Goal: Use online tool/utility: Utilize a website feature to perform a specific function

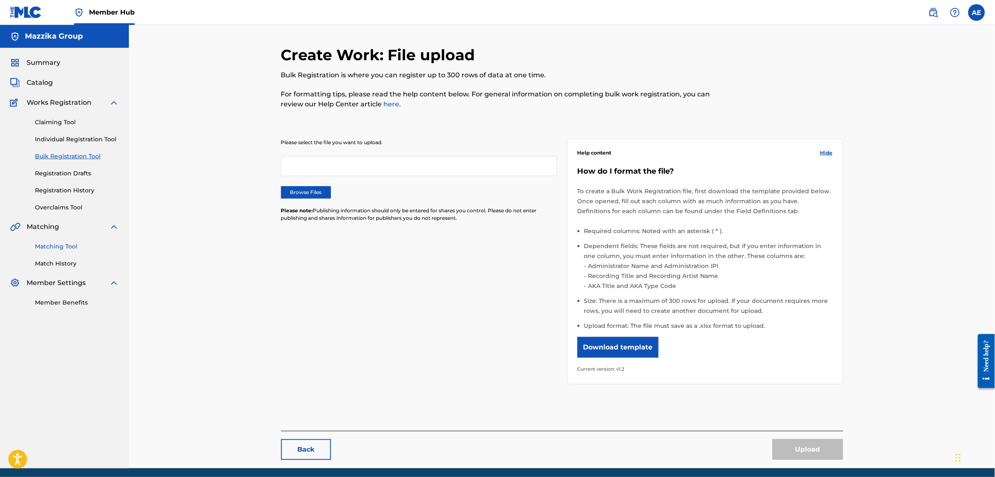
click at [57, 248] on link "Matching Tool" at bounding box center [77, 246] width 84 height 9
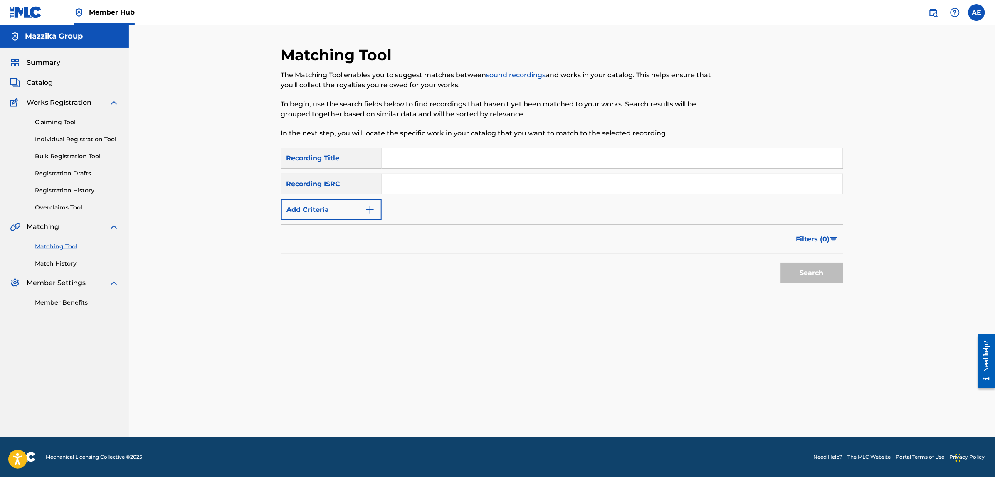
click at [429, 182] on input "Search Form" at bounding box center [612, 184] width 461 height 20
paste input "QZK6F2295626"
type input "QZK6F2295626"
click at [781, 263] on button "Search" at bounding box center [812, 273] width 62 height 21
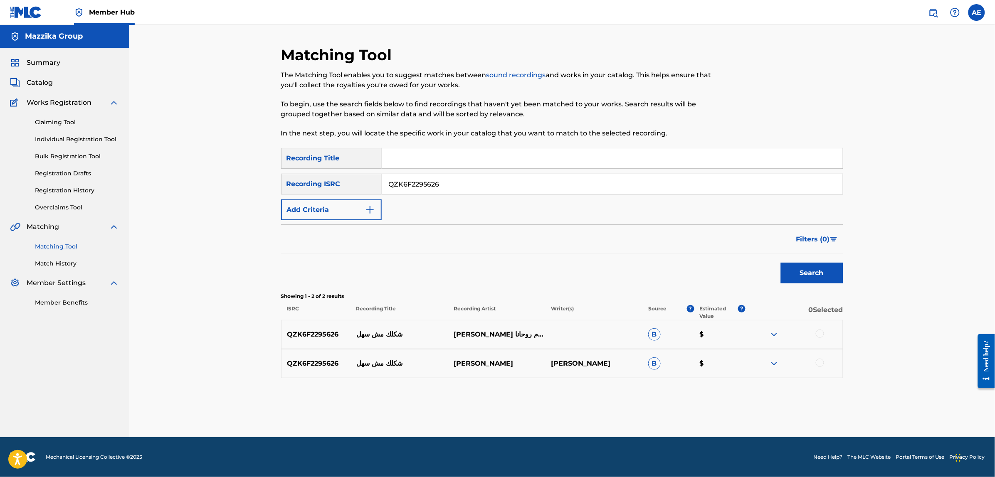
click at [772, 335] on img at bounding box center [774, 335] width 10 height 10
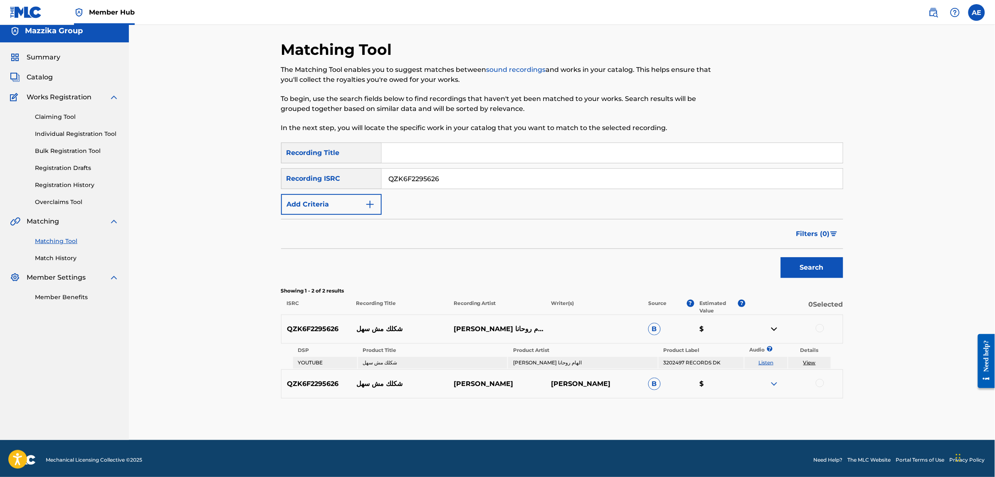
scroll to position [7, 0]
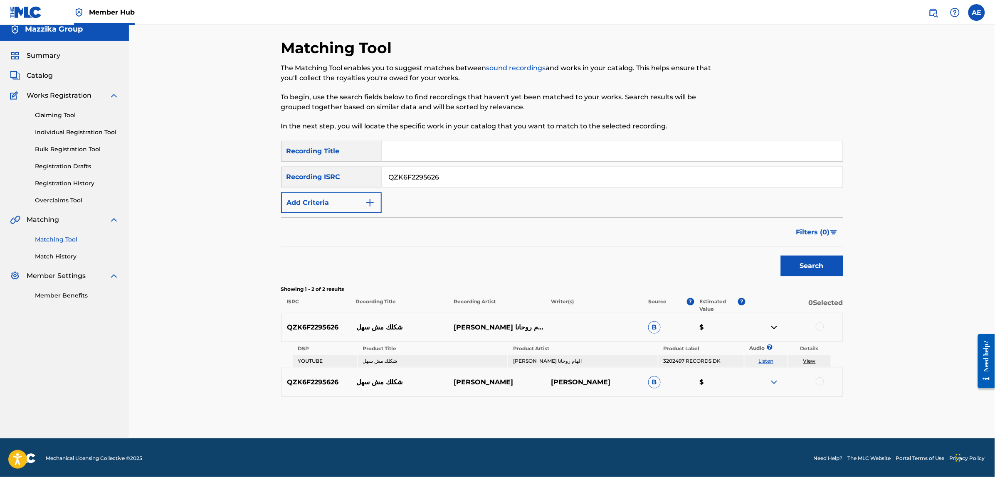
click at [770, 360] on link "Listen" at bounding box center [765, 361] width 15 height 6
click at [776, 382] on img at bounding box center [774, 383] width 10 height 10
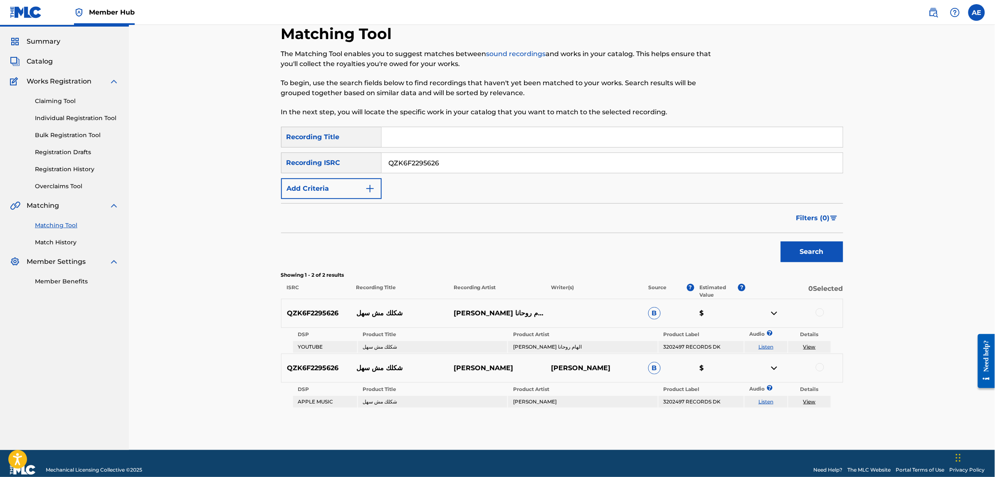
scroll to position [32, 0]
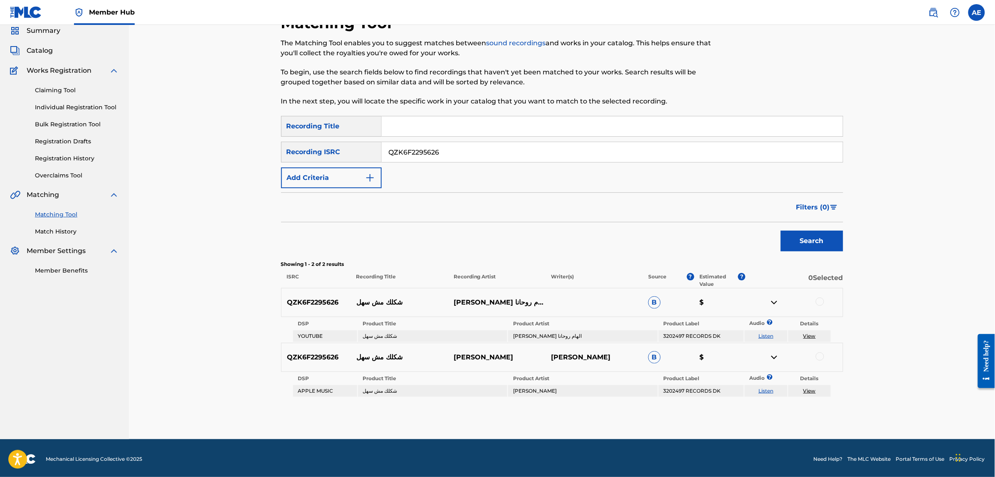
click at [766, 388] on link "Listen" at bounding box center [765, 391] width 15 height 6
click at [773, 301] on img at bounding box center [774, 303] width 10 height 10
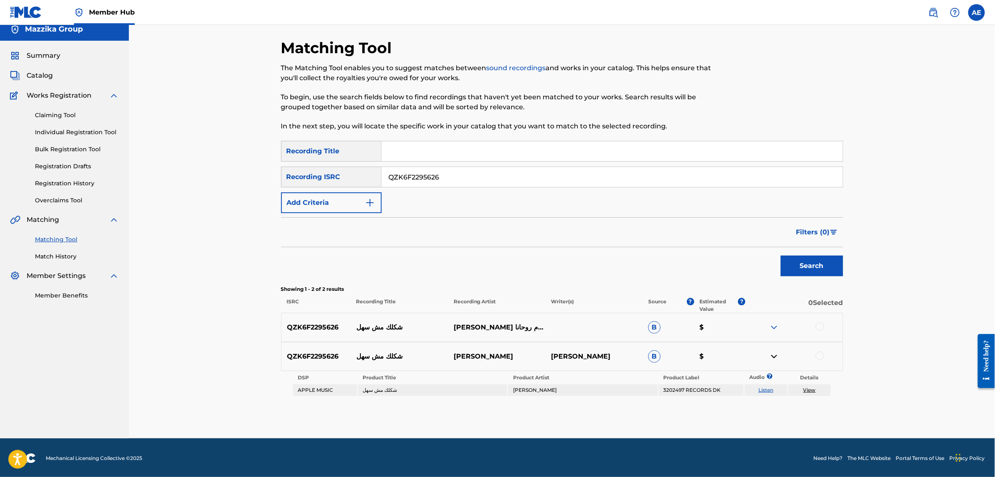
click at [773, 356] on img at bounding box center [774, 357] width 10 height 10
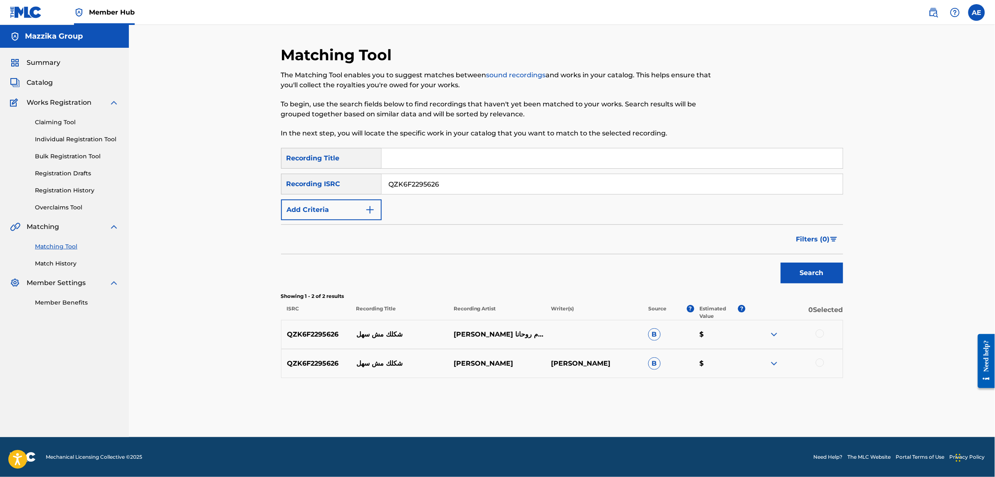
scroll to position [0, 0]
